Goal: Find specific page/section: Find specific page/section

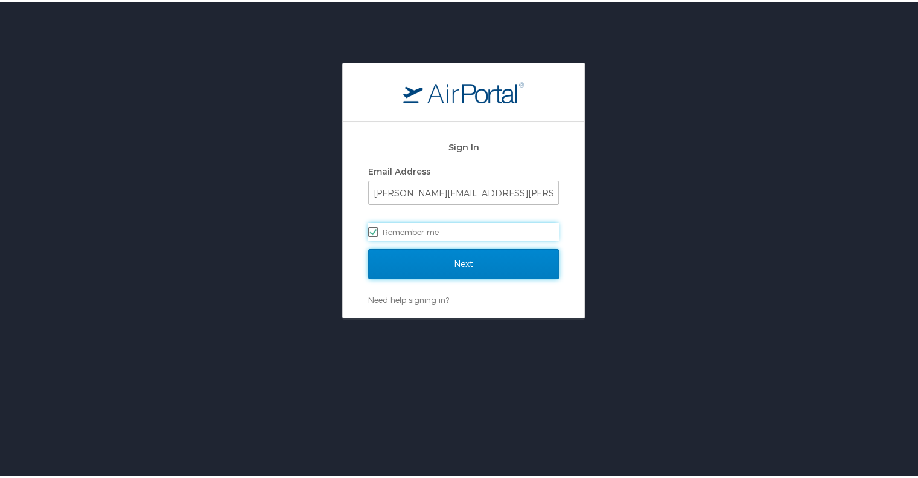
click at [452, 262] on input "Next" at bounding box center [463, 261] width 191 height 30
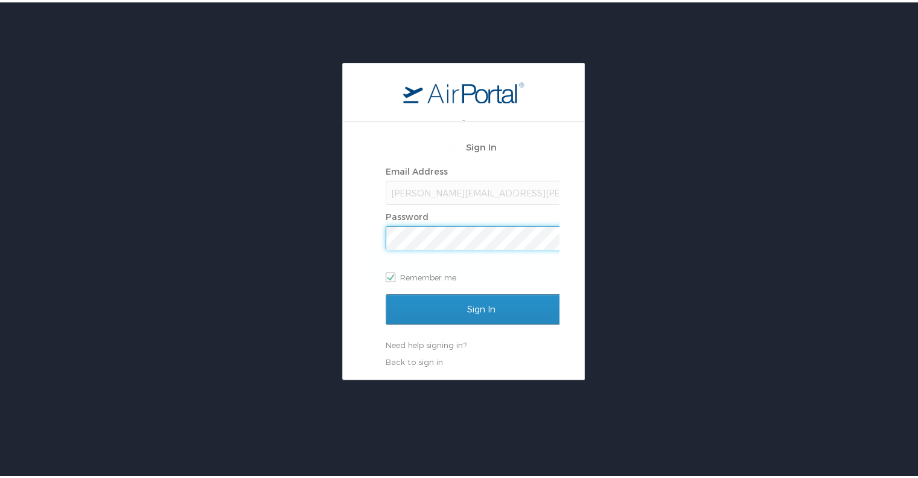
scroll to position [0, 2]
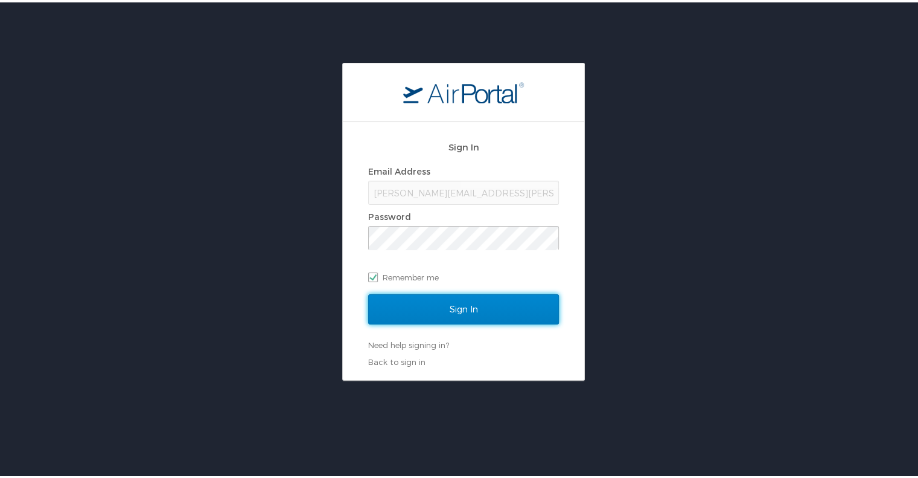
click at [444, 302] on input "Sign In" at bounding box center [463, 307] width 191 height 30
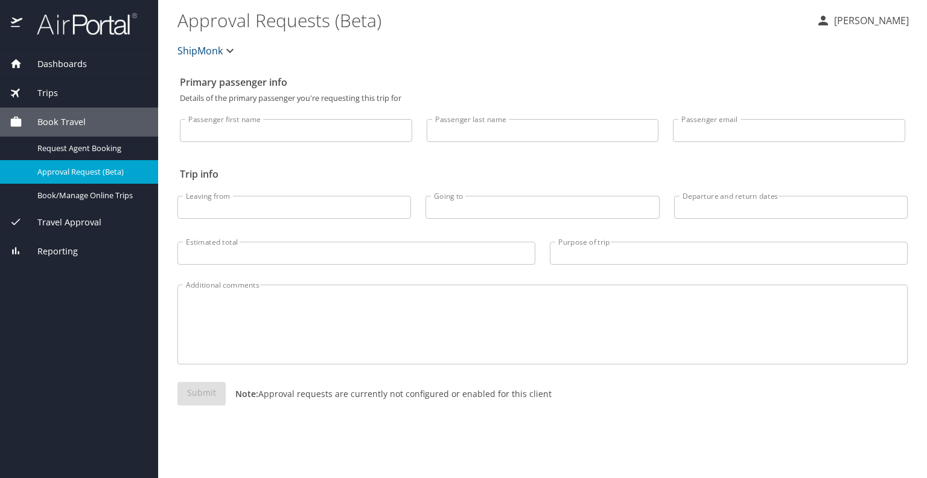
click at [66, 94] on div "Trips" at bounding box center [79, 92] width 139 height 13
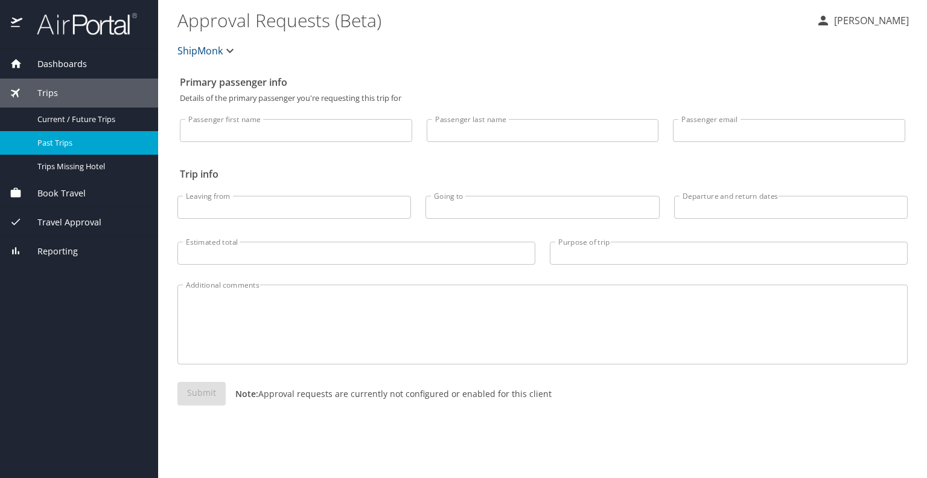
click at [75, 143] on span "Past Trips" at bounding box center [90, 142] width 106 height 11
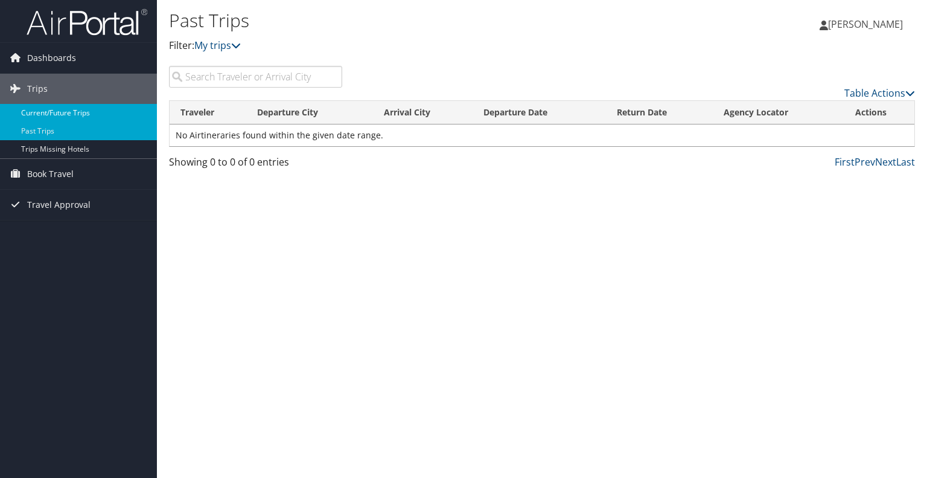
click at [75, 113] on link "Current/Future Trips" at bounding box center [78, 113] width 157 height 18
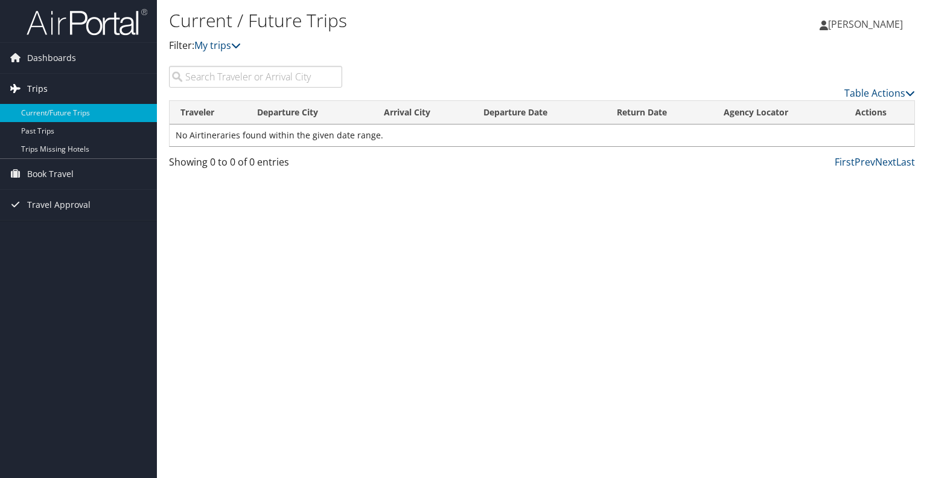
click at [46, 92] on link "Trips" at bounding box center [78, 89] width 157 height 30
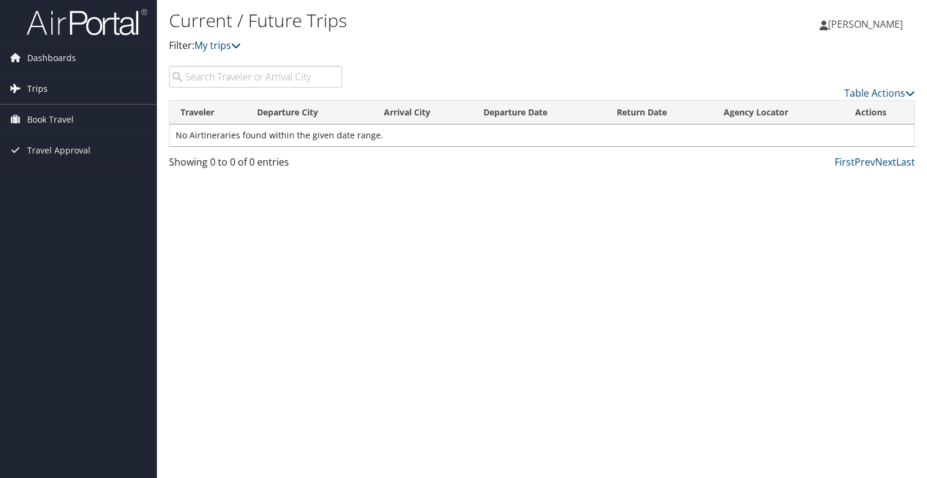
click at [33, 89] on span "Trips" at bounding box center [37, 89] width 21 height 30
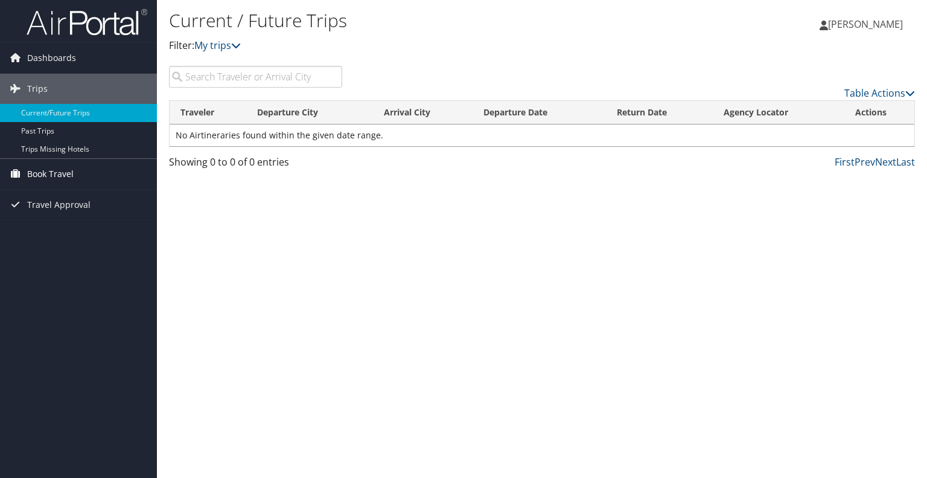
click at [43, 175] on span "Book Travel" at bounding box center [50, 174] width 46 height 30
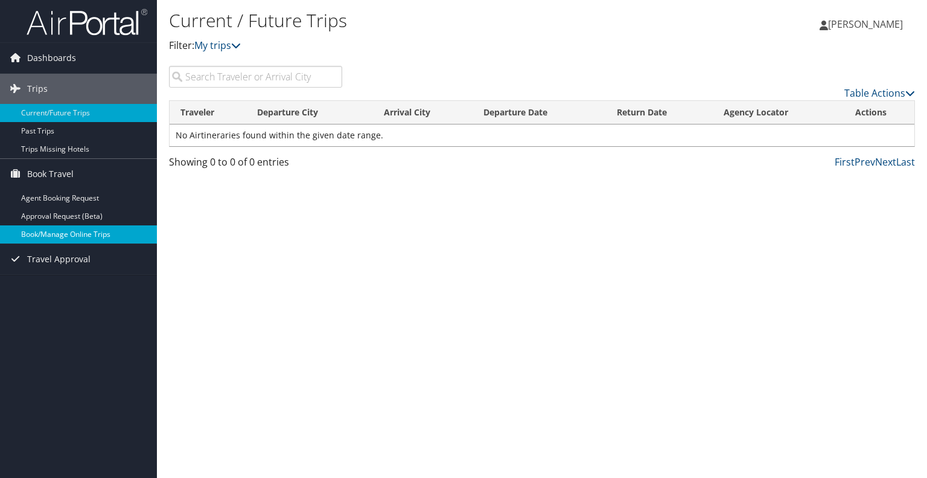
click at [82, 236] on link "Book/Manage Online Trips" at bounding box center [78, 234] width 157 height 18
